Goal: Obtain resource: Obtain resource

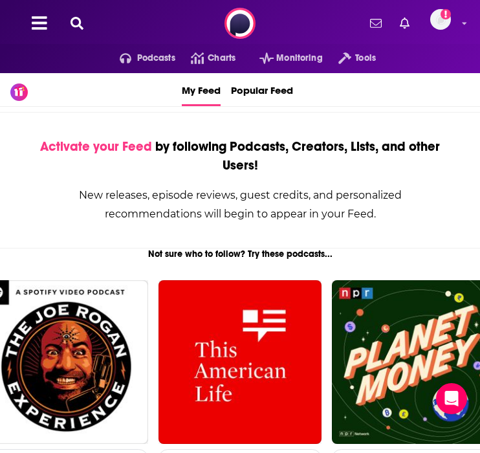
click at [84, 19] on button at bounding box center [77, 23] width 21 height 15
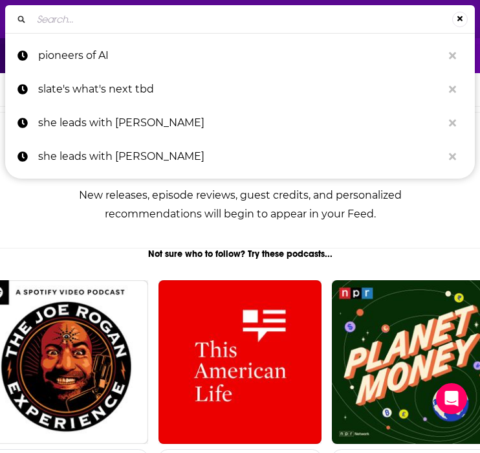
click at [92, 21] on input "Search..." at bounding box center [242, 19] width 421 height 21
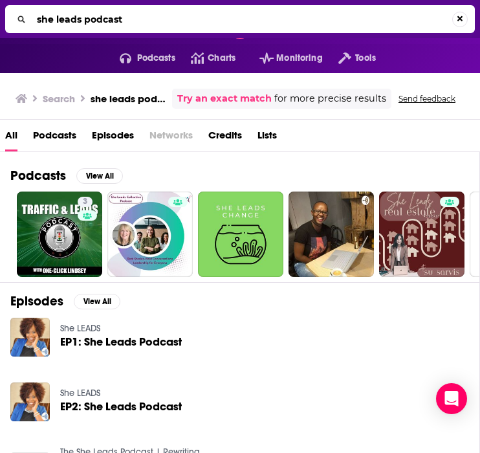
drag, startPoint x: 130, startPoint y: 20, endPoint x: 86, endPoint y: 20, distance: 44.0
click at [86, 20] on input "she leads podcast" at bounding box center [242, 19] width 421 height 21
type input "she leads with [PERSON_NAME]"
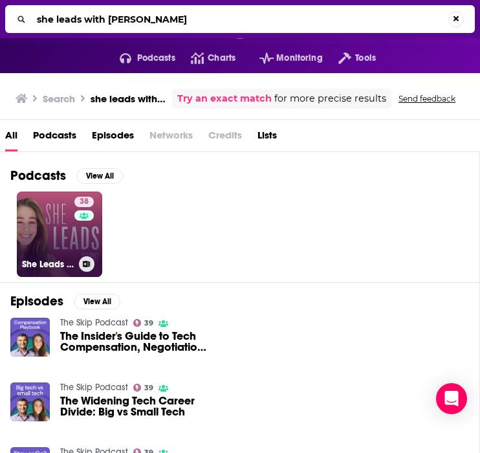
click at [58, 247] on link "38 She Leads with [PERSON_NAME]" at bounding box center [59, 234] width 85 height 85
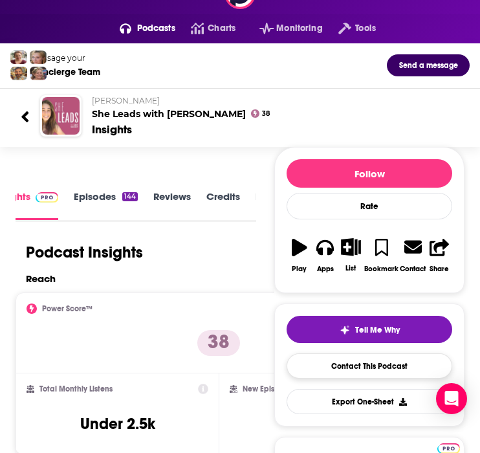
scroll to position [36, 0]
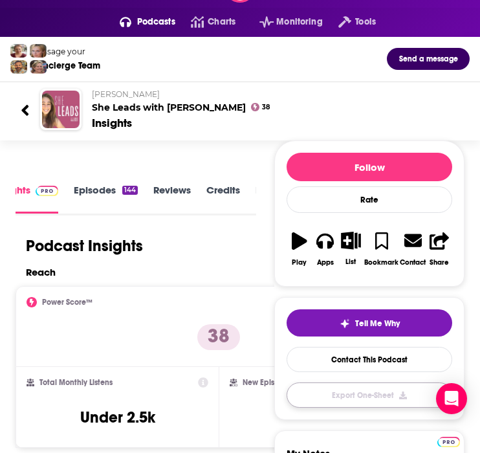
click at [356, 393] on button "Export One-Sheet" at bounding box center [370, 395] width 166 height 25
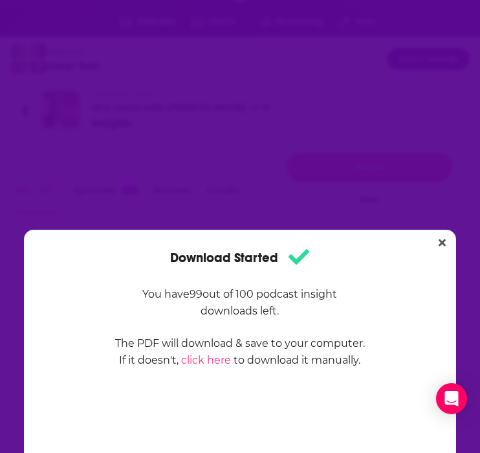
click at [287, 80] on div "Download Started You have 99 out of 100 podcast insight downloads left. The PDF…" at bounding box center [240, 226] width 480 height 453
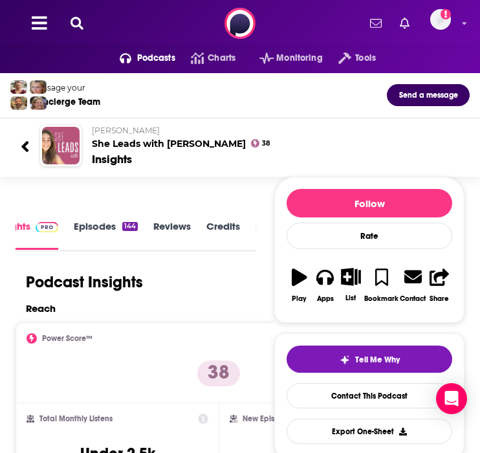
click at [89, 33] on div "Podcasts Charts Monitoring Tools For Business For Podcasters More Add a profile…" at bounding box center [240, 23] width 480 height 47
click at [81, 25] on icon at bounding box center [77, 23] width 13 height 13
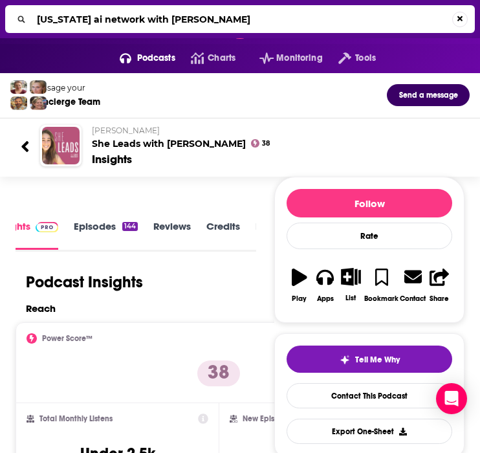
type input "[US_STATE] ai network with [PERSON_NAME]"
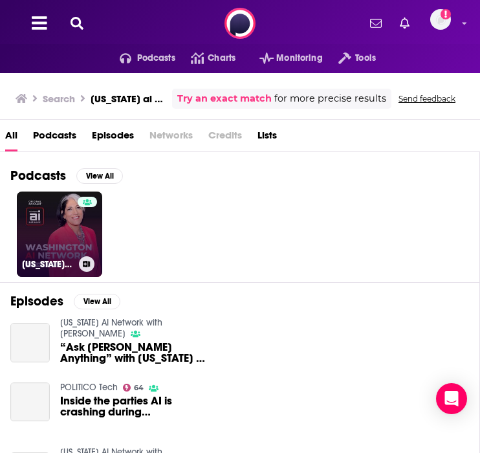
click at [76, 232] on link "[US_STATE] AI Network with [PERSON_NAME]" at bounding box center [59, 234] width 85 height 85
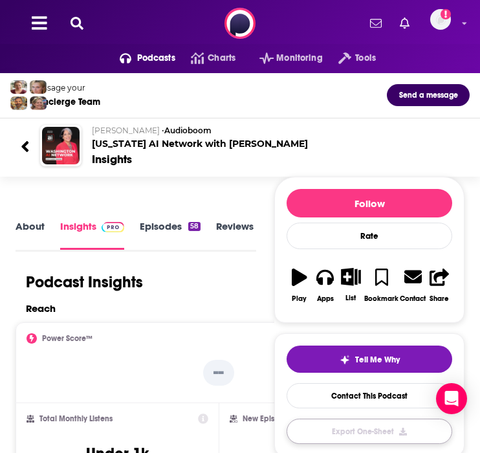
click at [385, 440] on button "Export One-Sheet" at bounding box center [370, 431] width 166 height 25
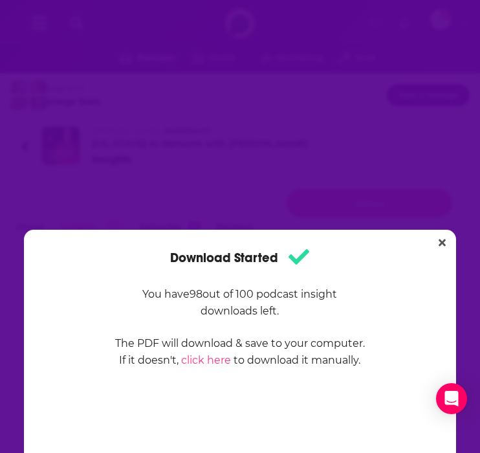
click at [425, 222] on div "Download Started You have 98 out of 100 podcast insight downloads left. The PDF…" at bounding box center [240, 226] width 480 height 453
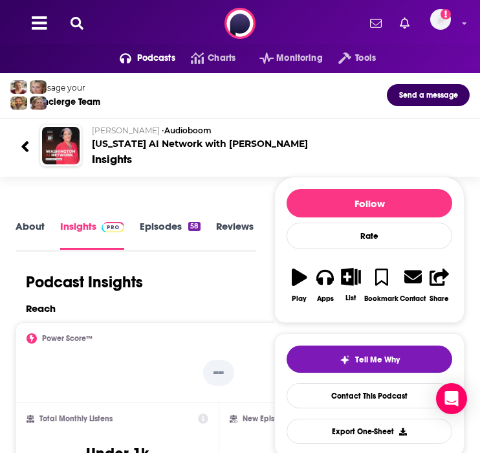
click at [74, 21] on icon at bounding box center [77, 23] width 13 height 13
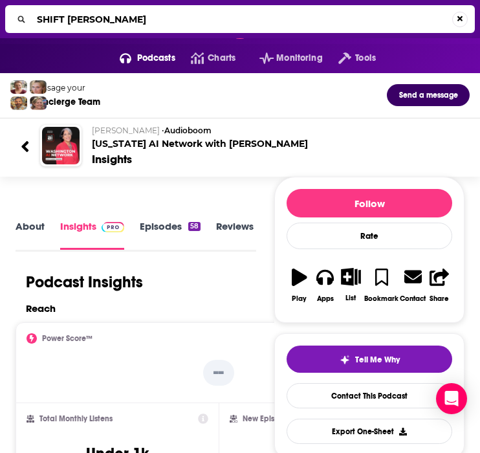
type input "SHIFT [PERSON_NAME]"
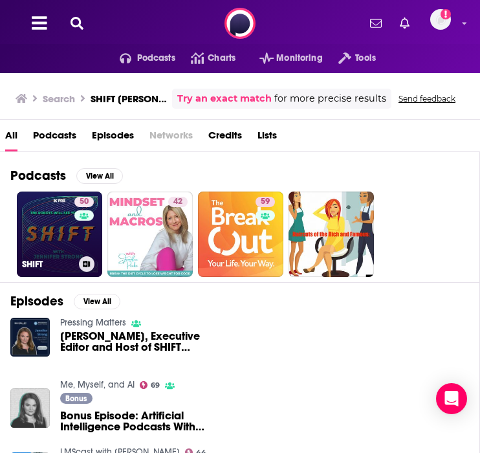
click at [41, 216] on link "50 SHIFT" at bounding box center [59, 234] width 85 height 85
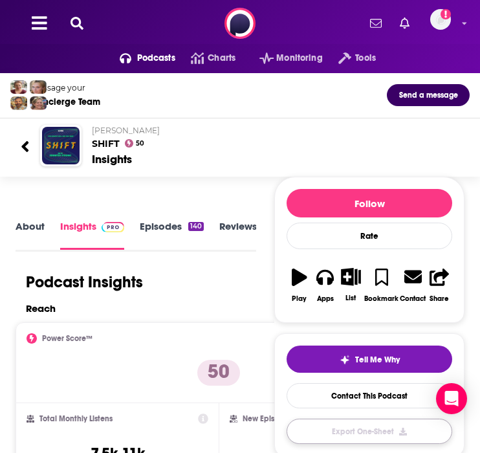
click at [384, 433] on button "Export One-Sheet" at bounding box center [370, 431] width 166 height 25
